Goal: Transaction & Acquisition: Obtain resource

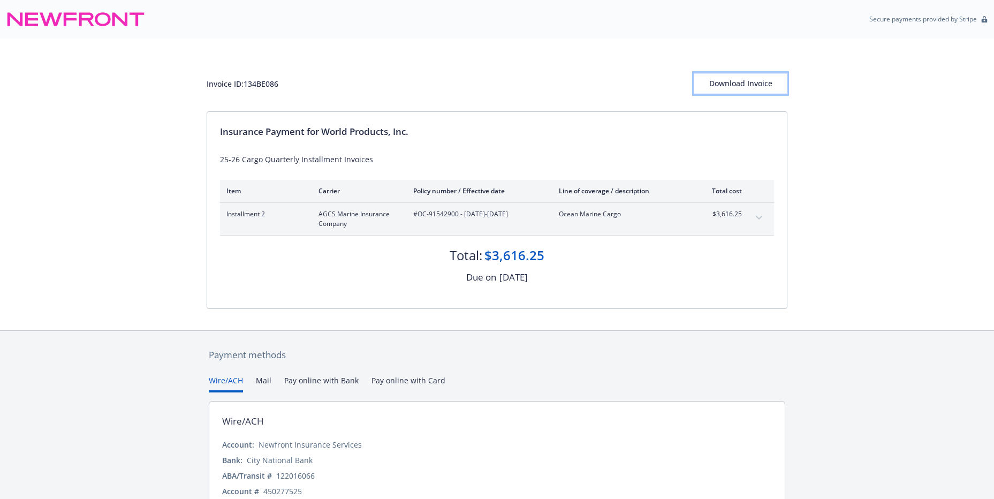
click at [716, 82] on div "Download Invoice" at bounding box center [741, 83] width 94 height 20
click at [262, 380] on button "Mail" at bounding box center [264, 384] width 16 height 18
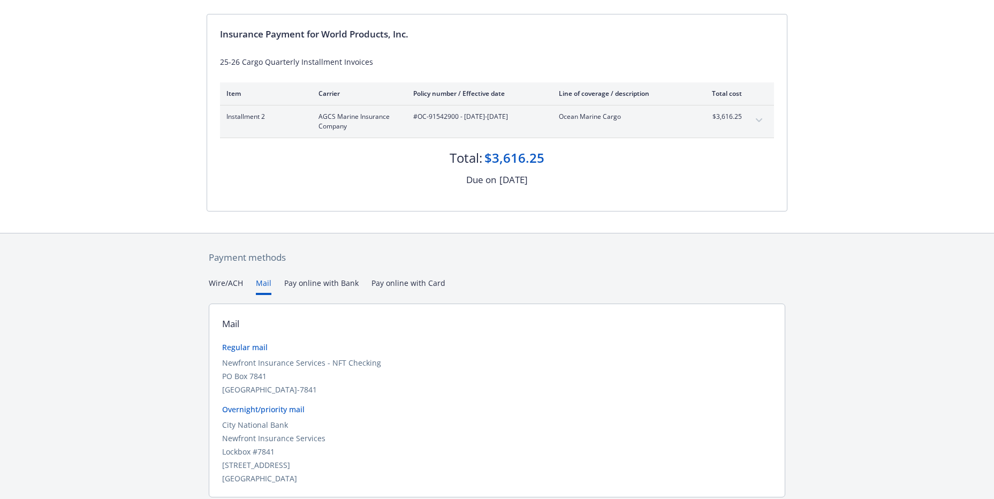
scroll to position [137, 0]
